Goal: Information Seeking & Learning: Check status

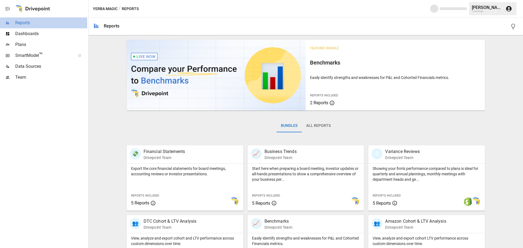
click at [25, 25] on span "Reports" at bounding box center [51, 23] width 72 height 7
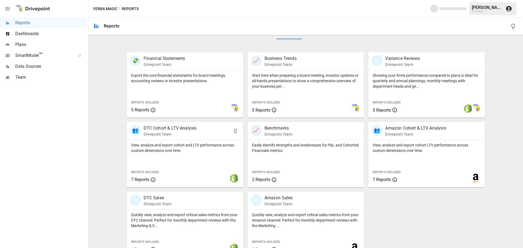
scroll to position [104, 0]
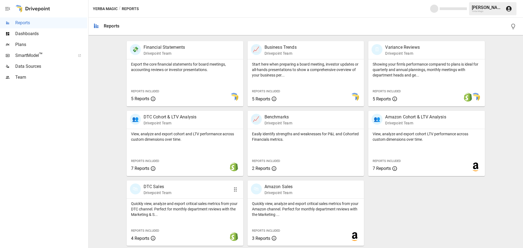
click at [182, 184] on div "🛍 DTC Sales Drivepoint Team" at bounding box center [176, 190] width 92 height 12
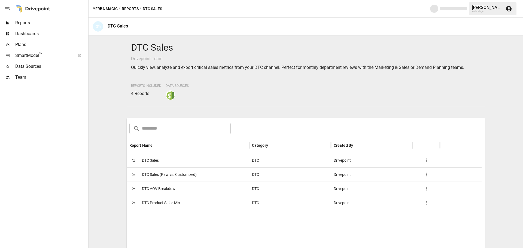
click at [167, 162] on div "🛍 DTC Sales" at bounding box center [188, 160] width 123 height 14
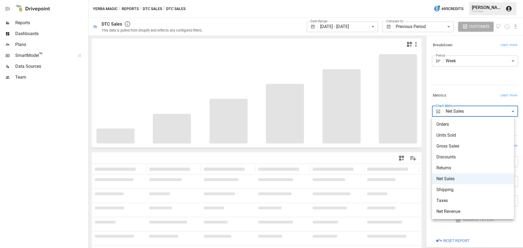
click at [475, 0] on body "**********" at bounding box center [261, 0] width 523 height 0
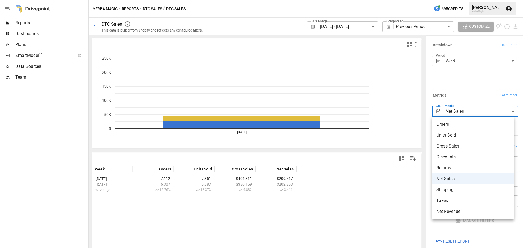
drag, startPoint x: 1, startPoint y: 164, endPoint x: 8, endPoint y: 158, distance: 9.1
click at [3, 162] on div at bounding box center [261, 124] width 523 height 248
